Goal: Task Accomplishment & Management: Use online tool/utility

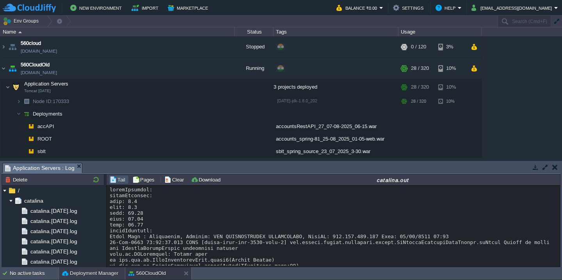
click at [74, 269] on button "Deployment Manager" at bounding box center [90, 273] width 56 height 8
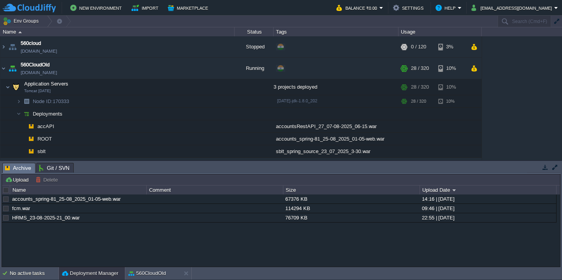
scroll to position [736, 0]
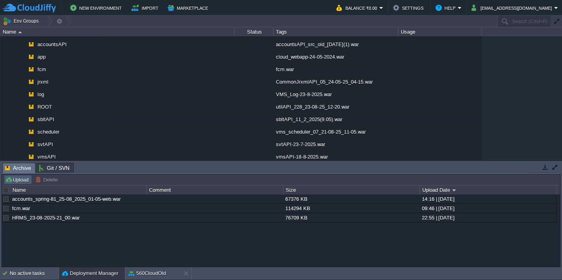
click at [21, 176] on button "Upload" at bounding box center [18, 179] width 26 height 7
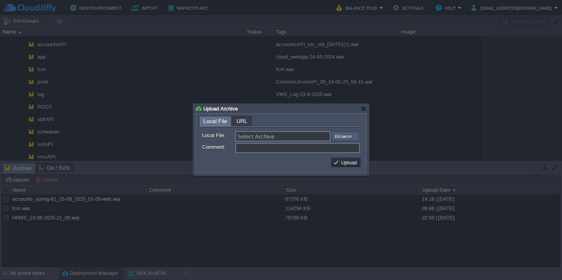
click at [351, 138] on input "file" at bounding box center [310, 135] width 99 height 9
type input "C:\fakepath\hitechCurrent_[DATE].war"
type input "hitechCurrent_[DATE].war"
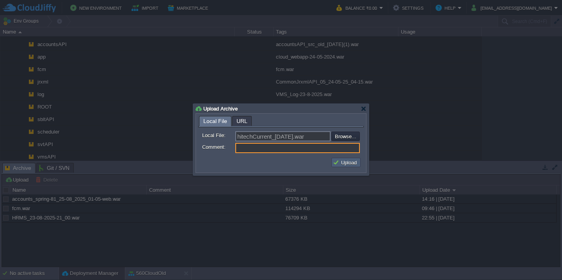
click at [350, 165] on button "Upload" at bounding box center [346, 162] width 26 height 7
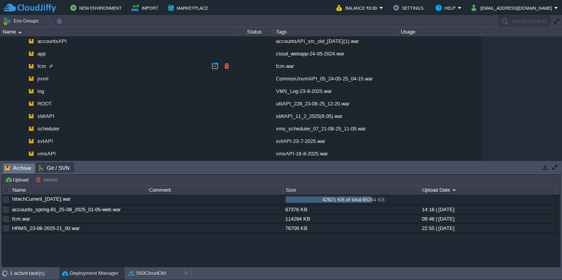
scroll to position [667, 0]
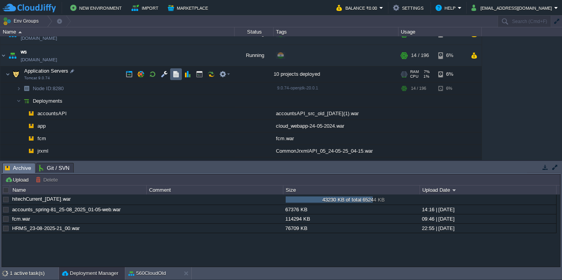
click at [174, 70] on td at bounding box center [176, 74] width 12 height 12
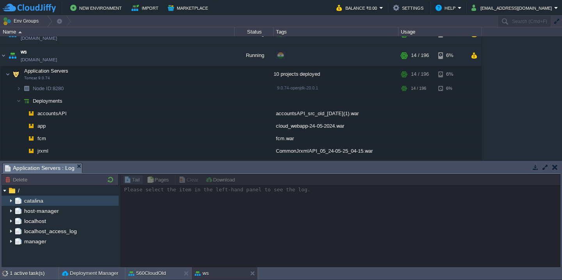
click at [10, 200] on img at bounding box center [11, 200] width 6 height 10
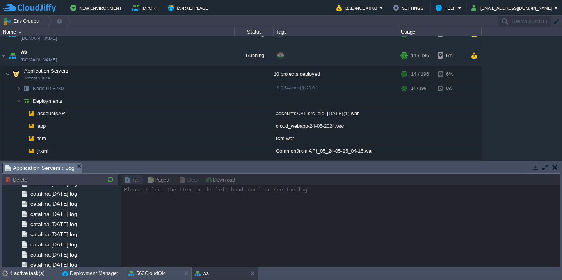
scroll to position [913, 0]
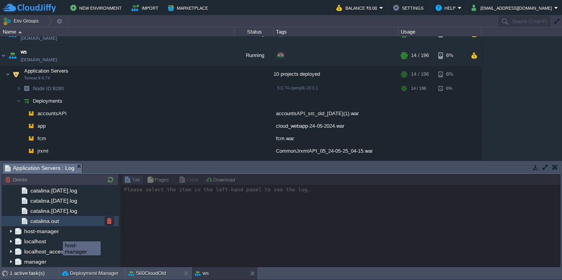
click at [65, 224] on div "catalina.out" at bounding box center [60, 221] width 117 height 10
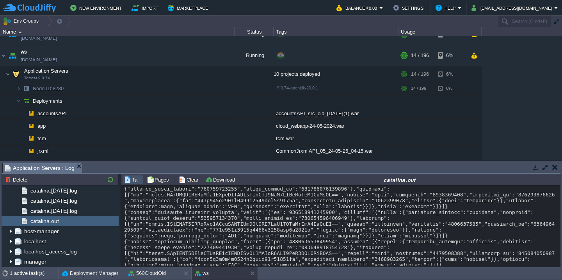
scroll to position [8685, 0]
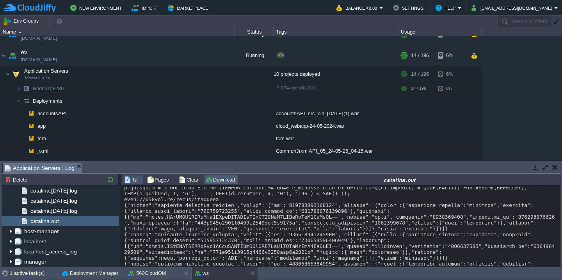
click at [219, 181] on button "Download" at bounding box center [221, 179] width 32 height 7
click at [191, 184] on td "Clear" at bounding box center [189, 179] width 24 height 9
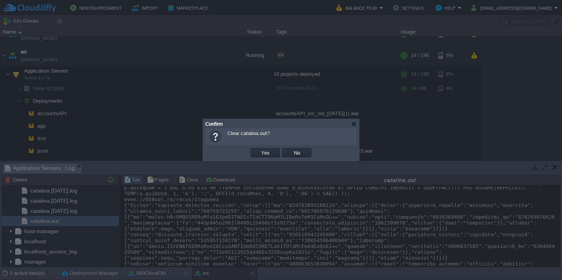
click at [259, 149] on button "Yes" at bounding box center [265, 152] width 13 height 7
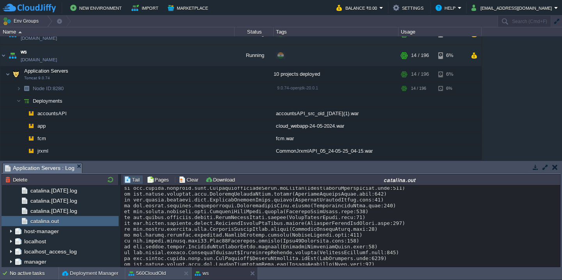
scroll to position [587, 0]
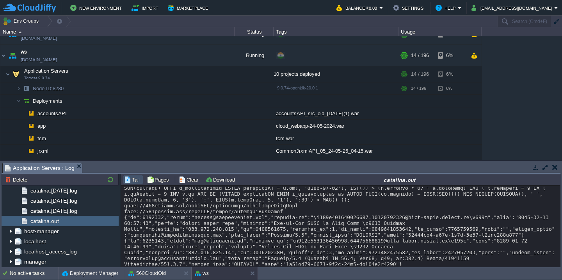
scroll to position [3296, 0]
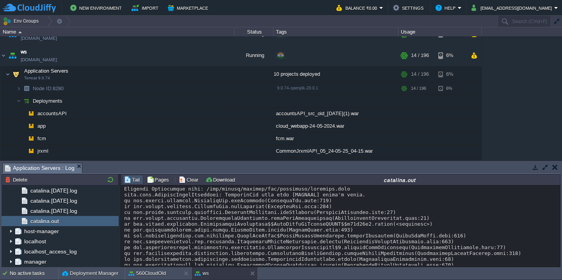
scroll to position [5521, 0]
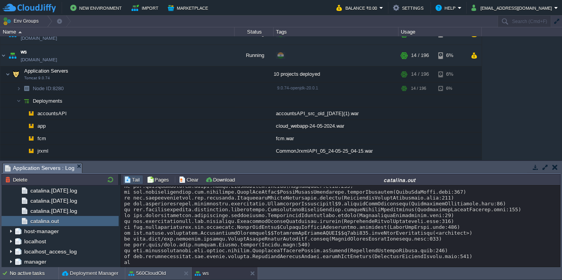
scroll to position [5562, 0]
